Goal: Transaction & Acquisition: Purchase product/service

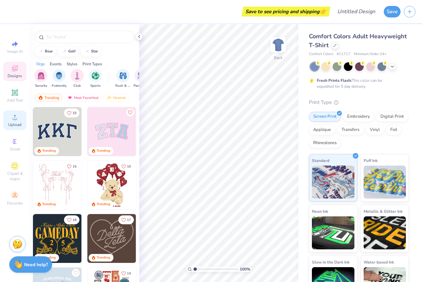
click at [18, 120] on icon at bounding box center [15, 117] width 8 height 8
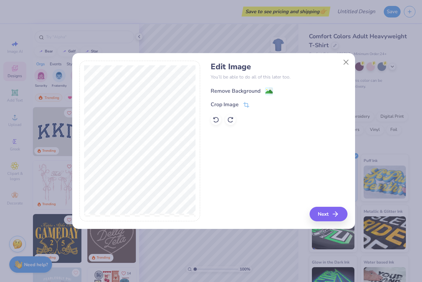
click at [265, 90] on image at bounding box center [268, 91] width 7 height 7
click at [216, 120] on icon at bounding box center [216, 119] width 7 height 7
click at [232, 120] on icon at bounding box center [230, 119] width 7 height 7
click at [218, 117] on icon at bounding box center [216, 119] width 7 height 7
click at [229, 117] on icon at bounding box center [230, 120] width 6 height 6
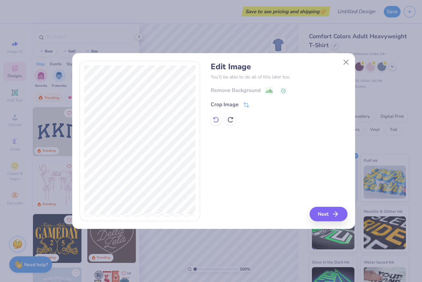
click at [216, 117] on icon at bounding box center [216, 120] width 6 height 6
click at [231, 117] on icon at bounding box center [230, 120] width 6 height 6
click at [320, 210] on button "Next" at bounding box center [330, 214] width 38 height 15
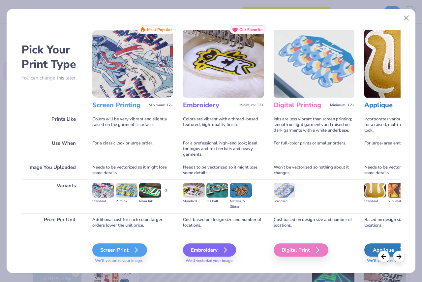
scroll to position [14, 0]
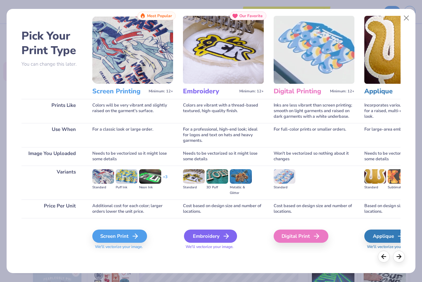
drag, startPoint x: 200, startPoint y: 234, endPoint x: 196, endPoint y: 236, distance: 3.9
click at [196, 236] on div "Embroidery" at bounding box center [210, 235] width 53 height 13
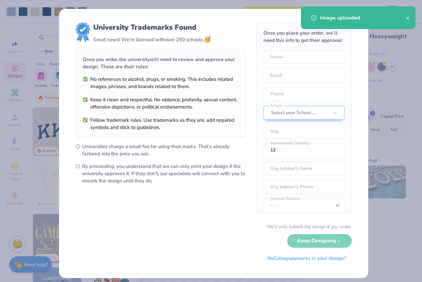
click at [222, 122] on body "Art colors Save to see pricing and shipping 👉 Design Title Save Image AI Design…" at bounding box center [211, 141] width 422 height 282
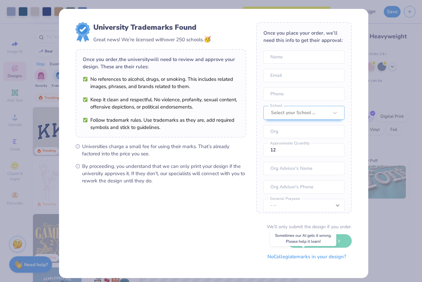
click at [338, 258] on button "No Collegiate marks in your design?" at bounding box center [307, 257] width 90 height 14
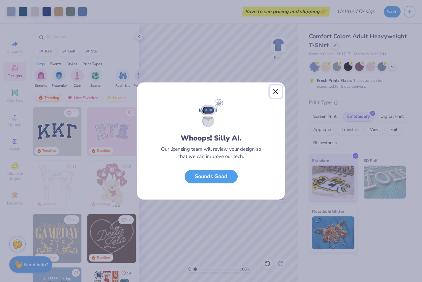
click at [277, 92] on button "Close" at bounding box center [276, 91] width 13 height 13
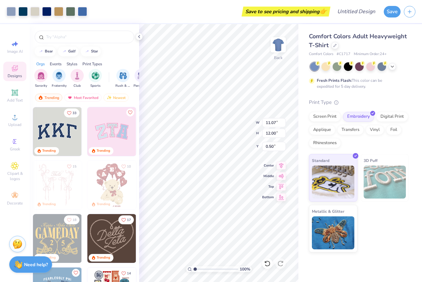
type input "2.76"
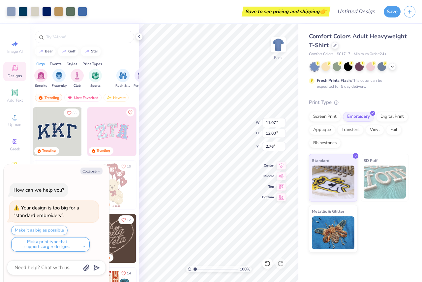
type textarea "x"
type input "0.50"
type textarea "x"
type input "9.00"
type input "9.76"
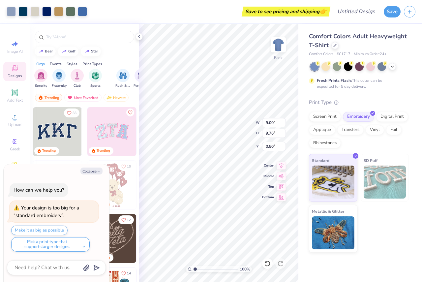
type textarea "x"
type input "2.29"
click at [333, 45] on icon at bounding box center [334, 44] width 3 height 3
type textarea "x"
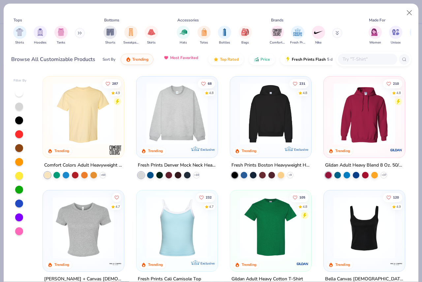
click at [184, 62] on button "Most Favorited" at bounding box center [181, 57] width 45 height 11
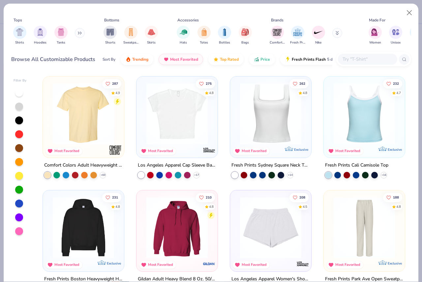
click at [92, 120] on img at bounding box center [83, 113] width 68 height 61
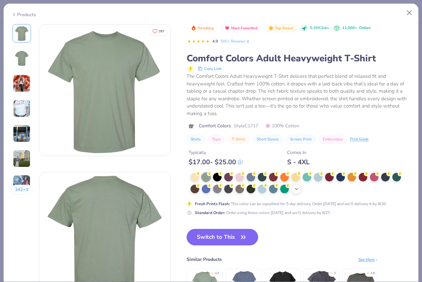
click at [297, 192] on div "+ 38" at bounding box center [296, 189] width 10 height 10
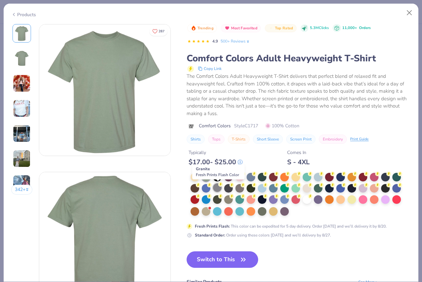
click at [221, 189] on div at bounding box center [217, 187] width 9 height 9
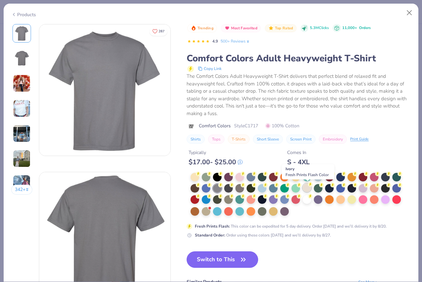
click at [308, 191] on div at bounding box center [307, 187] width 9 height 9
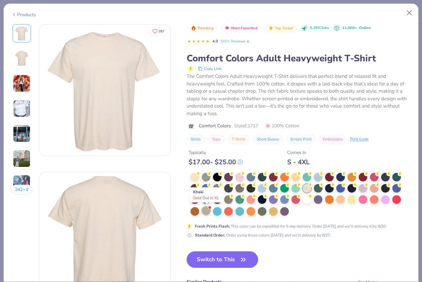
click at [207, 211] on div at bounding box center [206, 210] width 9 height 9
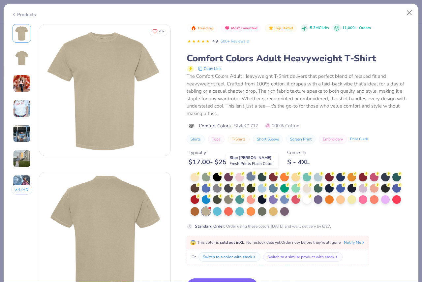
click at [253, 180] on div at bounding box center [251, 176] width 9 height 9
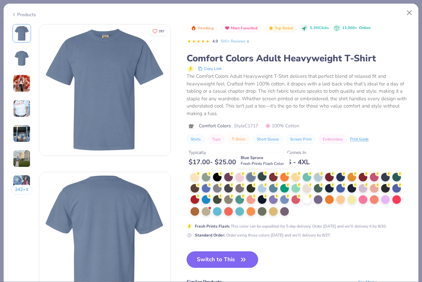
click at [262, 176] on div at bounding box center [262, 176] width 9 height 9
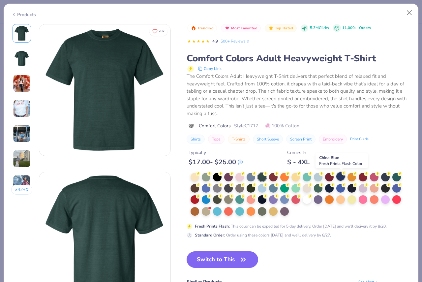
click at [342, 180] on div at bounding box center [340, 176] width 9 height 9
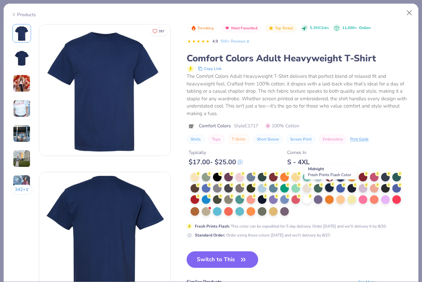
click at [333, 189] on div at bounding box center [329, 187] width 9 height 9
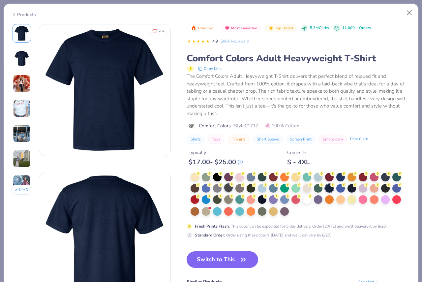
click at [225, 189] on div at bounding box center [228, 187] width 9 height 9
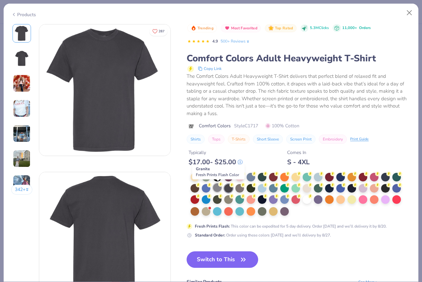
click at [218, 189] on div at bounding box center [217, 187] width 9 height 9
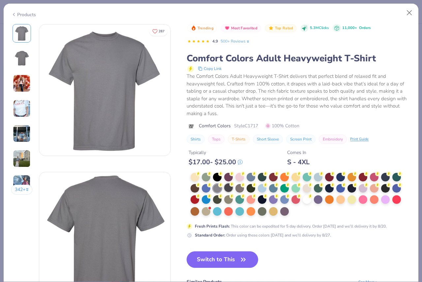
click at [226, 189] on div at bounding box center [228, 187] width 9 height 9
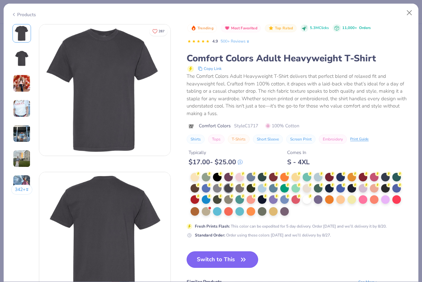
click at [236, 262] on button "Switch to This" at bounding box center [223, 259] width 72 height 16
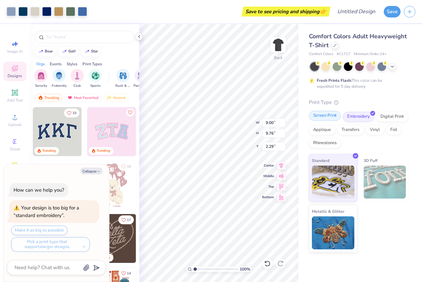
click at [332, 114] on div "Screen Print" at bounding box center [325, 116] width 32 height 10
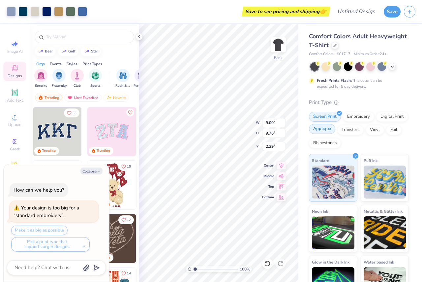
click at [335, 129] on div "Applique" at bounding box center [322, 129] width 26 height 10
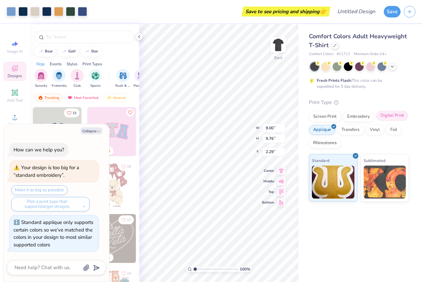
click at [398, 114] on div "Digital Print" at bounding box center [392, 116] width 32 height 10
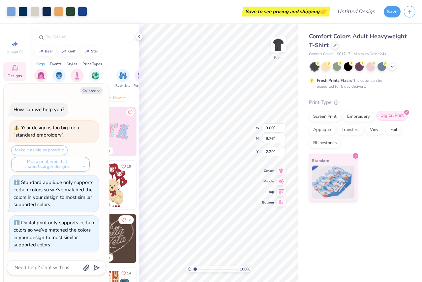
scroll to position [0, 0]
click at [321, 117] on div "Screen Print" at bounding box center [325, 116] width 32 height 10
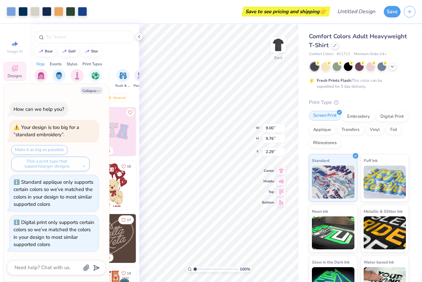
type textarea "x"
click at [90, 91] on button "Collapse" at bounding box center [91, 90] width 22 height 7
type textarea "x"
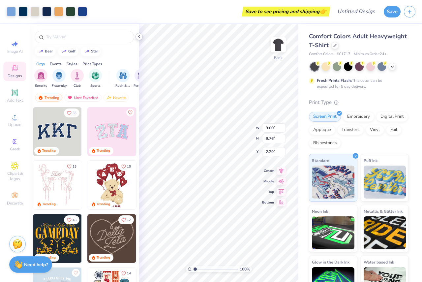
click at [137, 38] on icon at bounding box center [138, 36] width 5 height 5
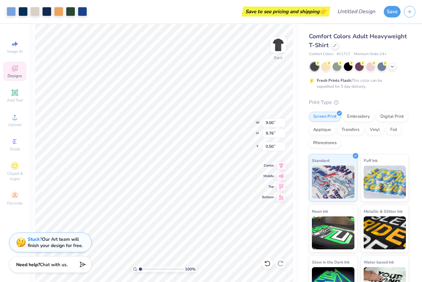
type input "0.50"
click at [358, 118] on div "Embroidery" at bounding box center [358, 116] width 31 height 10
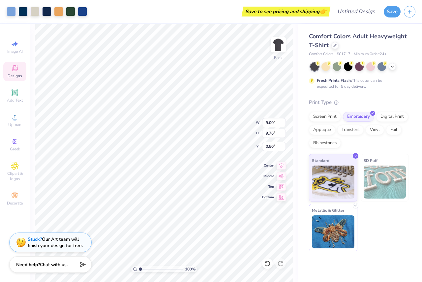
click at [336, 227] on img at bounding box center [333, 231] width 43 height 33
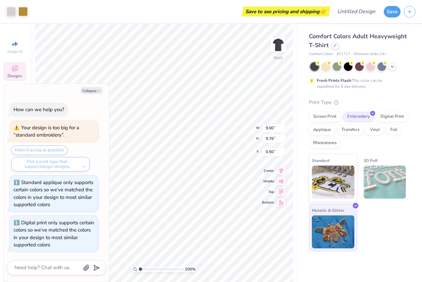
scroll to position [48, 0]
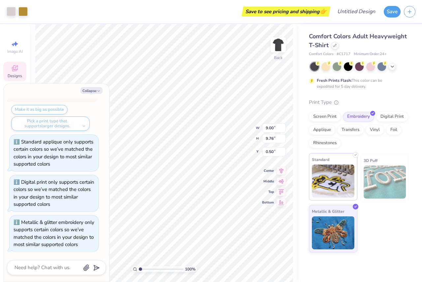
click at [345, 185] on img at bounding box center [333, 181] width 43 height 33
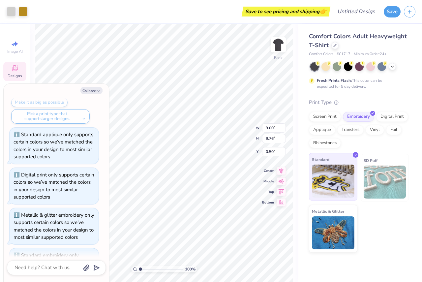
scroll to position [88, 0]
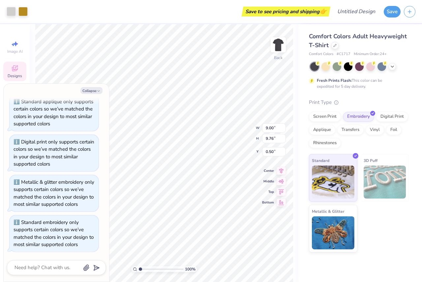
click at [384, 180] on img at bounding box center [385, 182] width 43 height 33
click at [96, 90] on button "Collapse" at bounding box center [91, 90] width 22 height 7
type textarea "x"
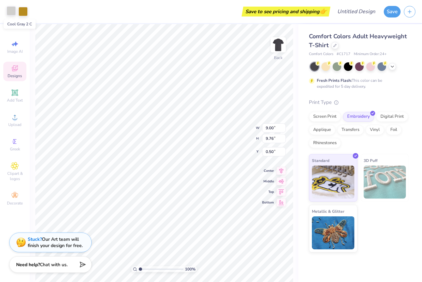
click at [15, 9] on div at bounding box center [11, 10] width 9 height 9
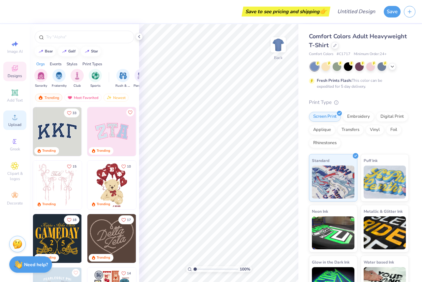
click at [16, 123] on span "Upload" at bounding box center [14, 124] width 13 height 5
click at [38, 76] on img "filter for Sorority" at bounding box center [41, 75] width 8 height 8
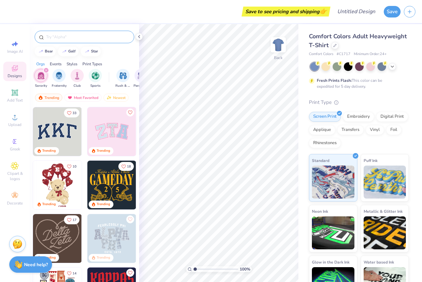
click at [67, 37] on input "text" at bounding box center [87, 37] width 84 height 7
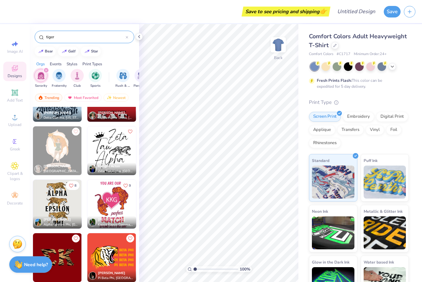
scroll to position [22, 0]
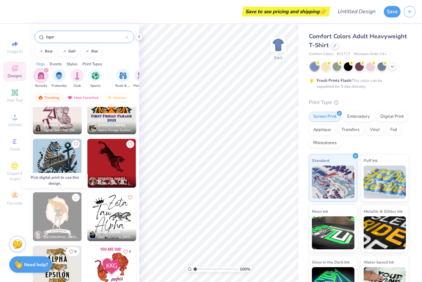
type input "tiger"
click at [58, 202] on img at bounding box center [57, 216] width 49 height 49
click at [47, 220] on img at bounding box center [57, 216] width 49 height 49
click at [376, 121] on div "Digital Print" at bounding box center [392, 116] width 32 height 10
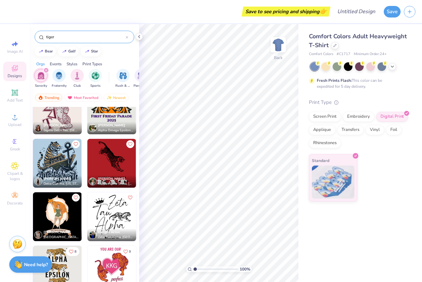
click at [55, 204] on img at bounding box center [57, 216] width 49 height 49
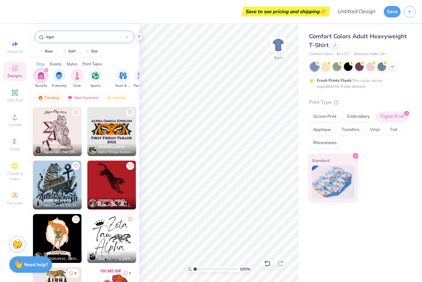
click at [46, 70] on icon "filter for Sorority" at bounding box center [46, 70] width 3 height 3
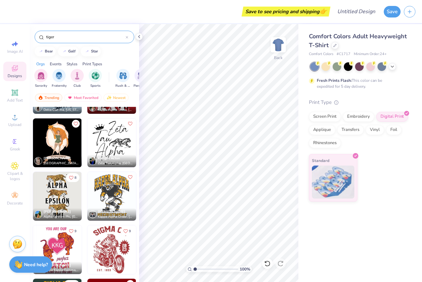
scroll to position [63, 0]
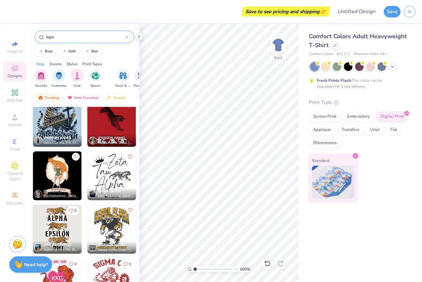
click at [108, 227] on img at bounding box center [111, 229] width 49 height 49
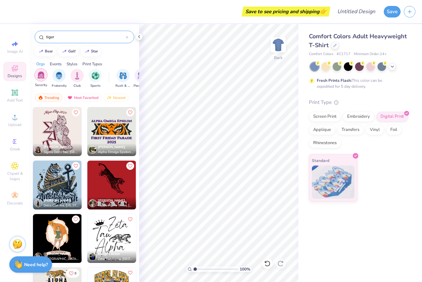
click at [42, 75] on img "filter for Sorority" at bounding box center [41, 75] width 8 height 8
click at [128, 37] on icon at bounding box center [127, 37] width 3 height 3
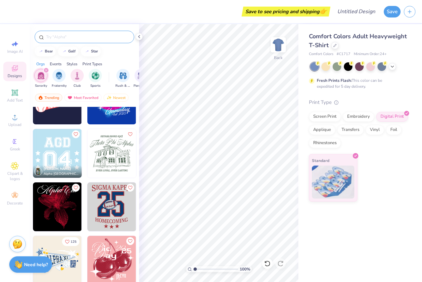
scroll to position [2341, 0]
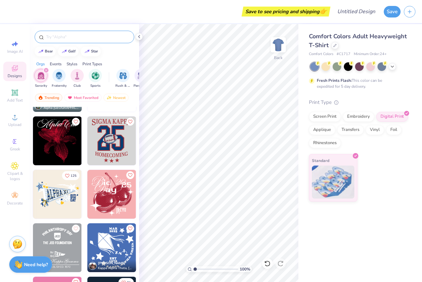
click at [76, 42] on div at bounding box center [85, 37] width 100 height 13
click at [78, 37] on input "text" at bounding box center [87, 37] width 84 height 7
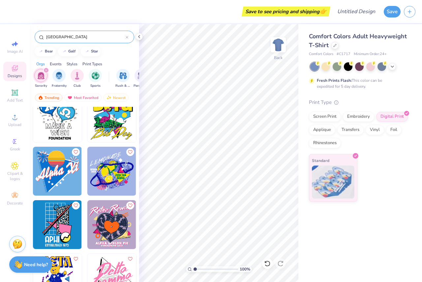
scroll to position [0, 0]
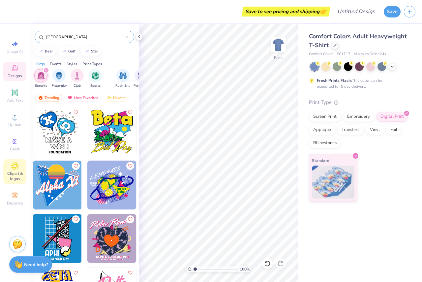
type input "Memphis"
click at [21, 164] on div "Clipart & logos" at bounding box center [14, 171] width 23 height 25
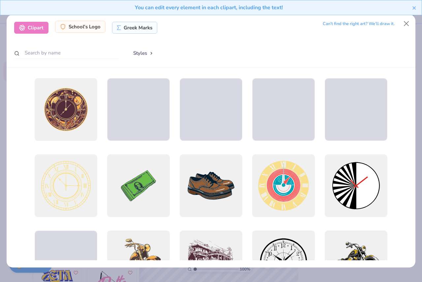
click at [85, 22] on div "School's Logo" at bounding box center [80, 27] width 50 height 12
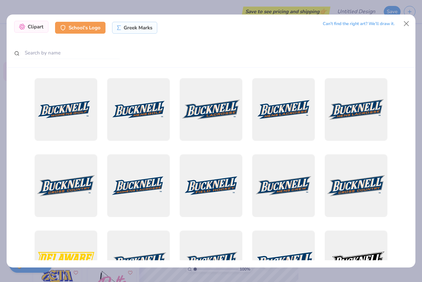
click at [41, 24] on div "Clipart" at bounding box center [31, 27] width 34 height 12
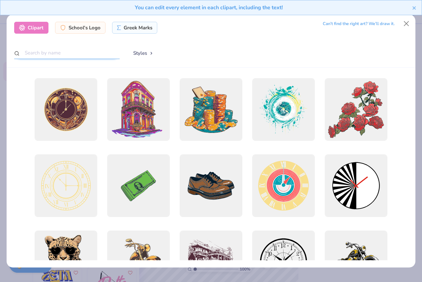
click at [71, 50] on input "text" at bounding box center [67, 53] width 106 height 12
type input "tiger"
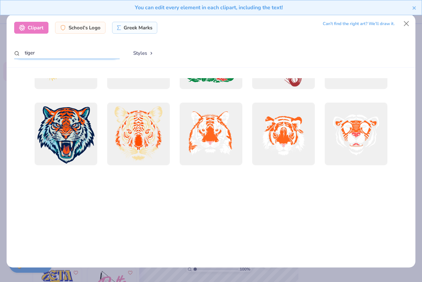
scroll to position [6, 0]
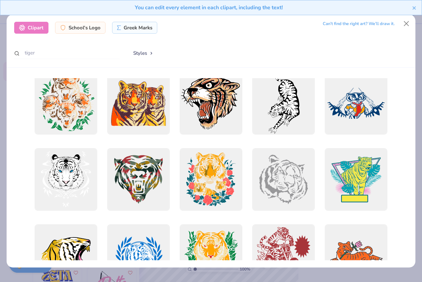
click at [148, 50] on button "Styles" at bounding box center [143, 53] width 34 height 13
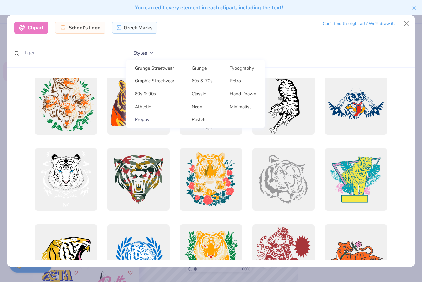
click at [152, 118] on link "Preppy" at bounding box center [154, 119] width 51 height 11
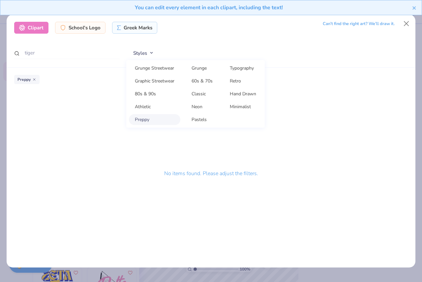
click at [216, 42] on div "Clipart School's Logo Greek Marks Can’t find the right art? We’ll draw it. tige…" at bounding box center [211, 41] width 409 height 53
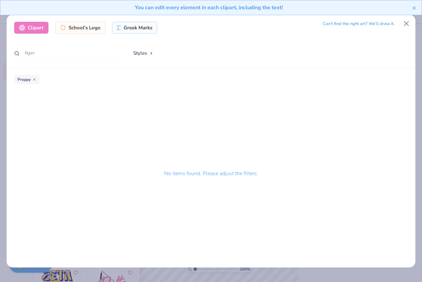
click at [368, 27] on div "Can’t find the right art? We’ll draw it." at bounding box center [359, 24] width 72 height 12
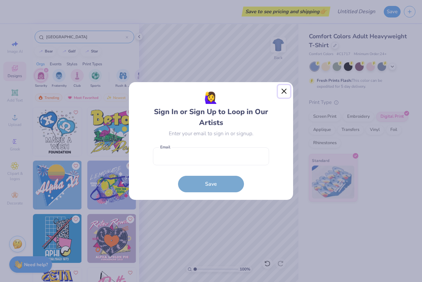
click at [283, 91] on button "Close" at bounding box center [284, 91] width 13 height 13
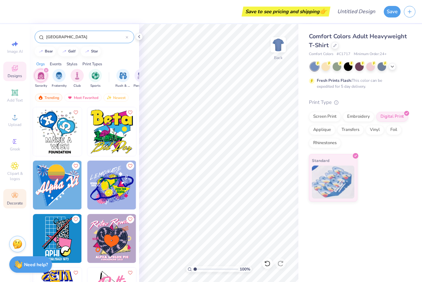
click at [14, 196] on icon at bounding box center [15, 195] width 6 height 5
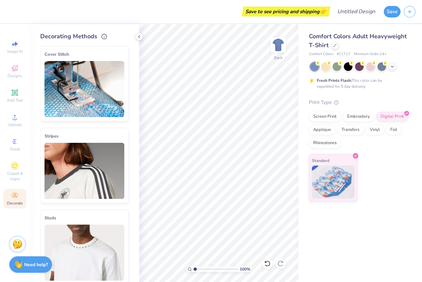
click at [14, 185] on div "Image AI Designs Add Text Upload Greek Clipart & logos Decorate" at bounding box center [14, 122] width 23 height 171
click at [14, 174] on span "Clipart & logos" at bounding box center [14, 176] width 23 height 11
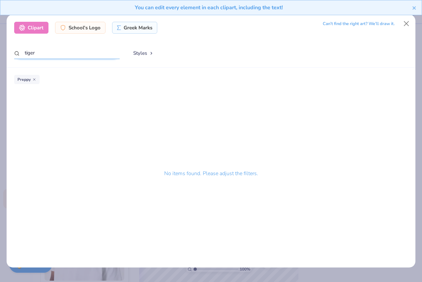
click at [61, 54] on input "tiger" at bounding box center [67, 53] width 106 height 12
type input "t"
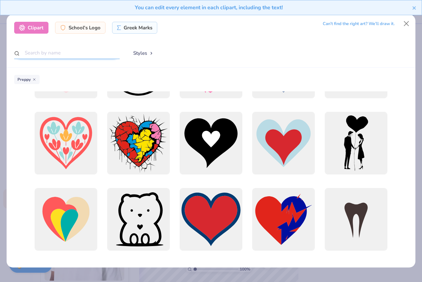
scroll to position [0, 0]
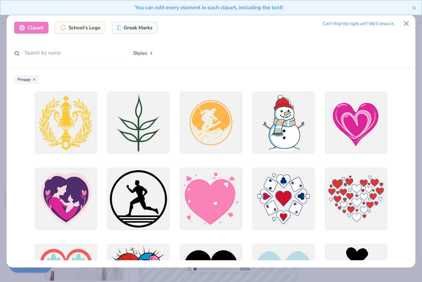
click at [141, 50] on button "Styles" at bounding box center [143, 53] width 34 height 13
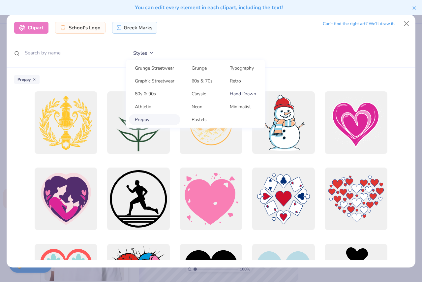
click at [252, 95] on link "Hand Drawn" at bounding box center [243, 93] width 38 height 11
click at [33, 79] on icon at bounding box center [34, 79] width 4 height 4
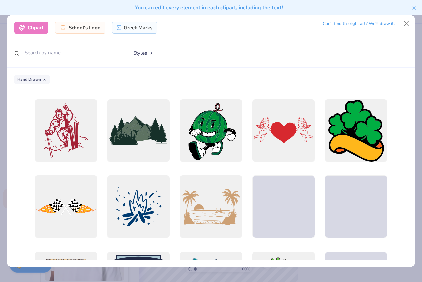
scroll to position [429, 0]
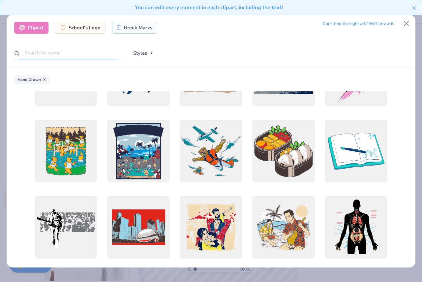
click at [66, 51] on input "text" at bounding box center [67, 53] width 106 height 12
type input "tiger"
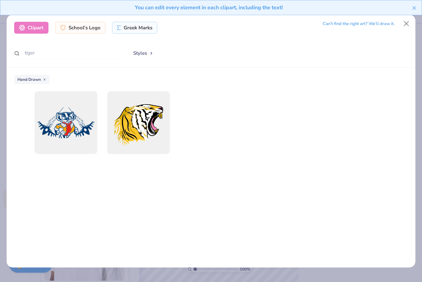
click at [45, 79] on icon at bounding box center [45, 79] width 4 height 4
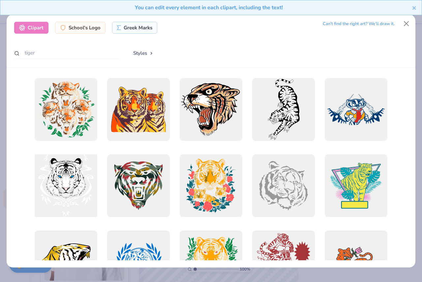
click at [71, 180] on div at bounding box center [65, 185] width 69 height 69
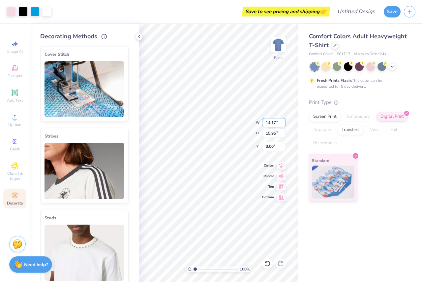
type input "10.57"
type input "11.89"
type input "1.85"
